Goal: Navigation & Orientation: Find specific page/section

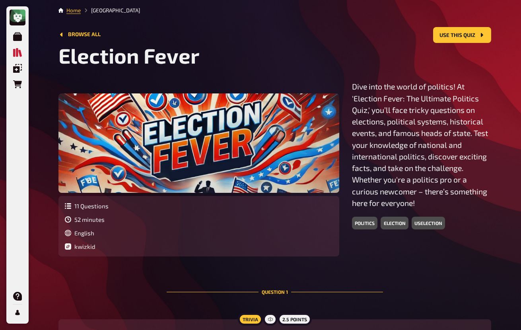
click at [352, 100] on p "Dive into the world of politics! At 'Election Fever: The Ultimate Politics Quiz…" at bounding box center [421, 145] width 139 height 128
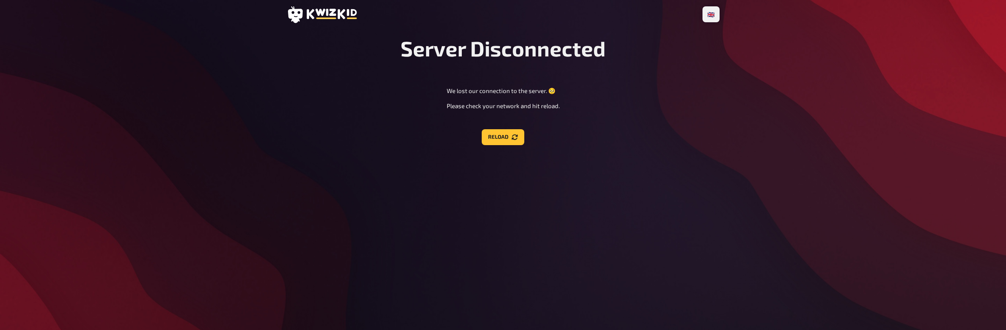
click at [248, 68] on div "🇩🇪 Deutsch 🇬🇧 English 🇳🇱 Nederlands Server Disconnected We lost our connection …" at bounding box center [503, 165] width 1006 height 330
click at [222, 35] on div "🇩🇪 Deutsch 🇬🇧 English 🇳🇱 Nederlands Server Disconnected We lost our connection …" at bounding box center [503, 165] width 1006 height 330
drag, startPoint x: 170, startPoint y: 22, endPoint x: 96, endPoint y: 8, distance: 74.8
click at [128, 18] on div "🇩🇪 Deutsch 🇬🇧 English 🇳🇱 Nederlands Server Disconnected We lost our connection …" at bounding box center [503, 165] width 1006 height 330
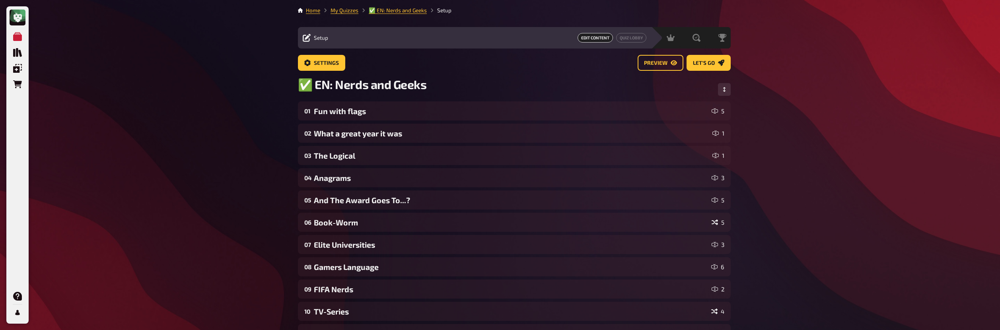
click at [93, 57] on div "Meine Quizze Quiz Sammlung Einblendungen Bestellungen Hilfe Profil Home My Quiz…" at bounding box center [500, 238] width 1000 height 476
click at [105, 50] on div "Meine Quizze Quiz Sammlung Einblendungen Bestellungen Hilfe Profil Home My Quiz…" at bounding box center [500, 238] width 1000 height 476
drag, startPoint x: 106, startPoint y: 64, endPoint x: 235, endPoint y: 51, distance: 129.5
click at [110, 63] on div "Meine Quizze Quiz Sammlung Einblendungen Bestellungen Hilfe Profil Home My Quiz…" at bounding box center [500, 238] width 1000 height 476
click at [342, 7] on link "My Quizzes" at bounding box center [345, 10] width 28 height 6
